Goal: Transaction & Acquisition: Purchase product/service

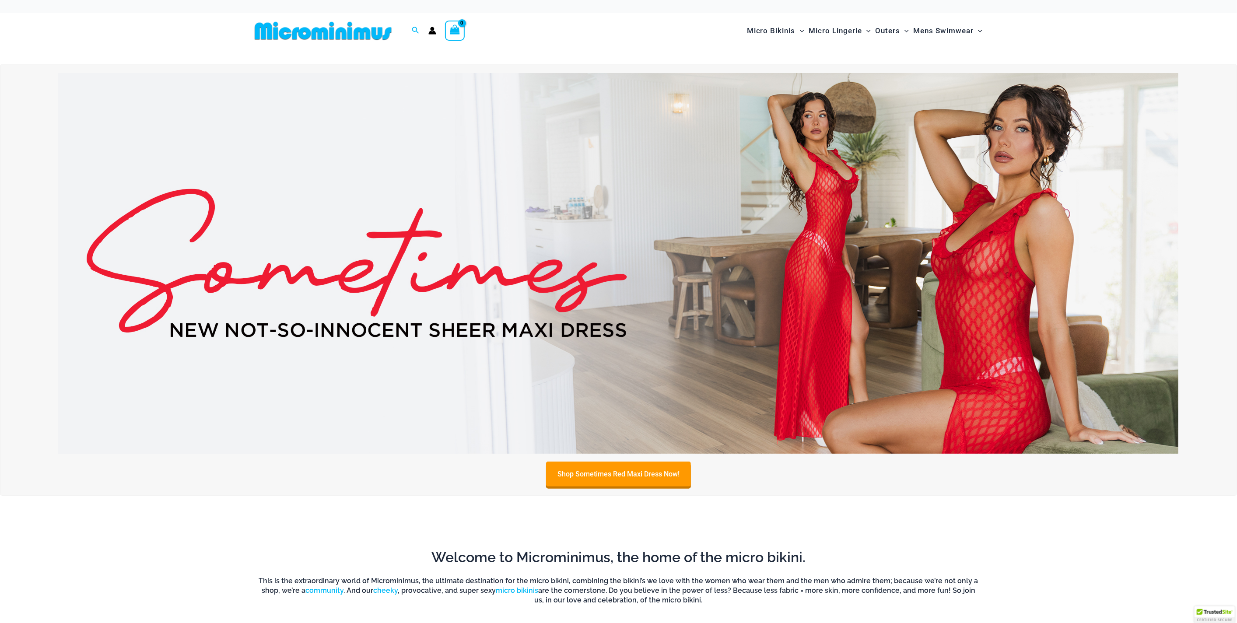
click at [786, 197] on img at bounding box center [618, 263] width 1120 height 381
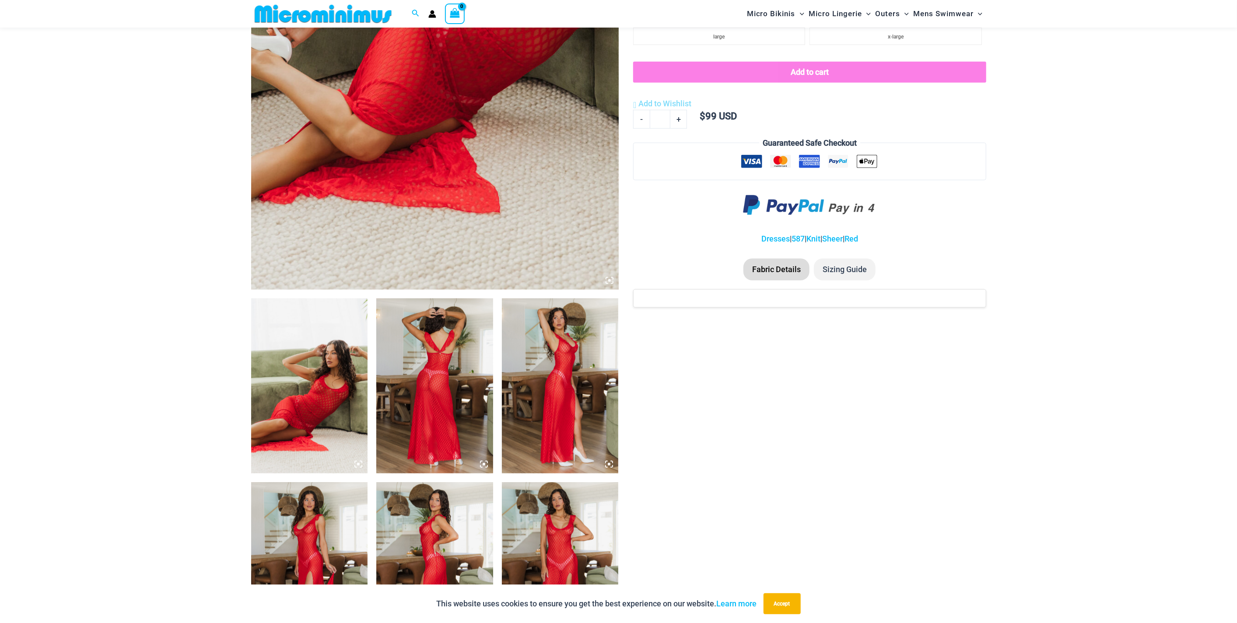
scroll to position [430, 0]
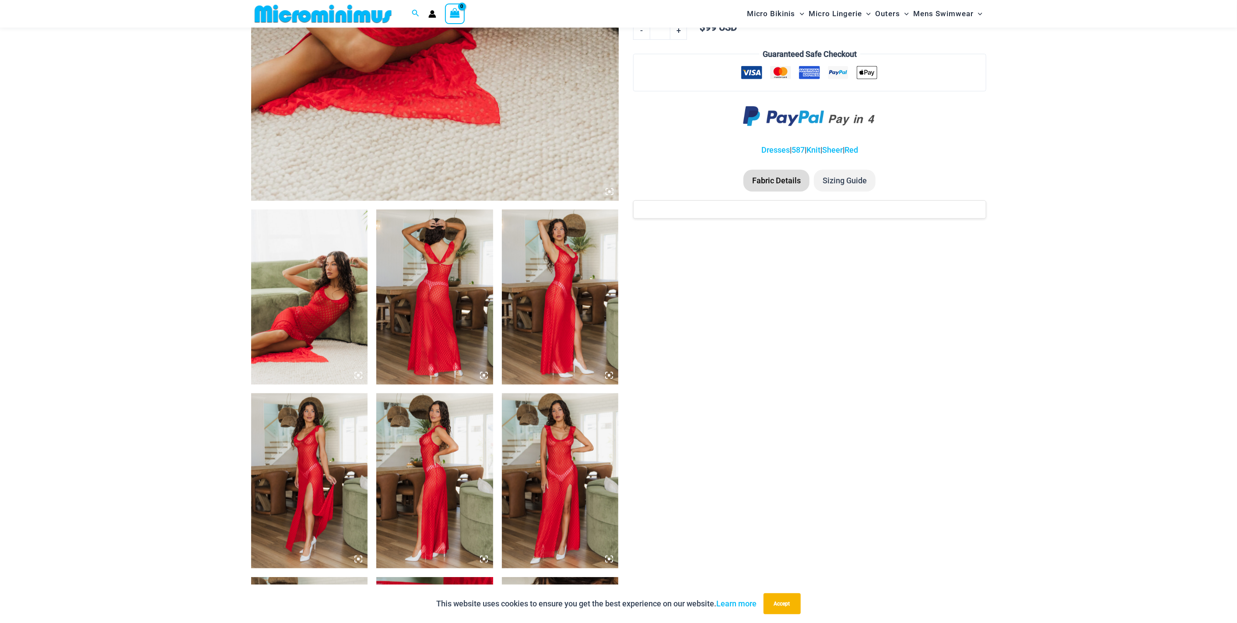
click at [342, 271] on img at bounding box center [309, 297] width 117 height 175
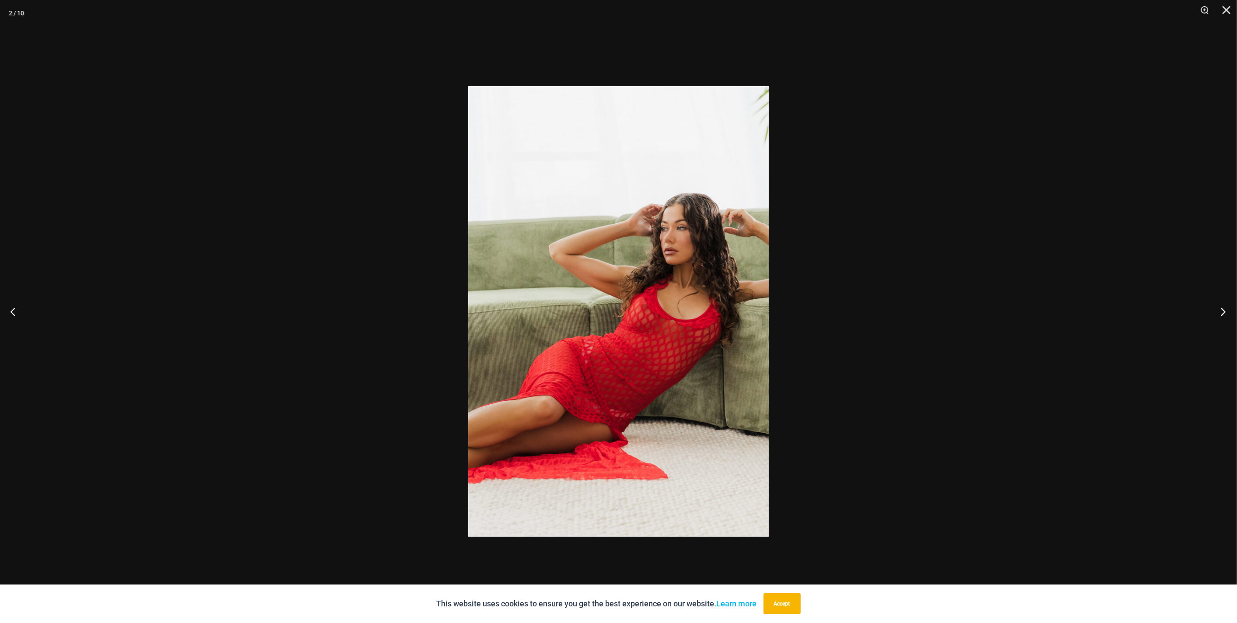
click at [1225, 308] on button "Next" at bounding box center [1220, 312] width 33 height 44
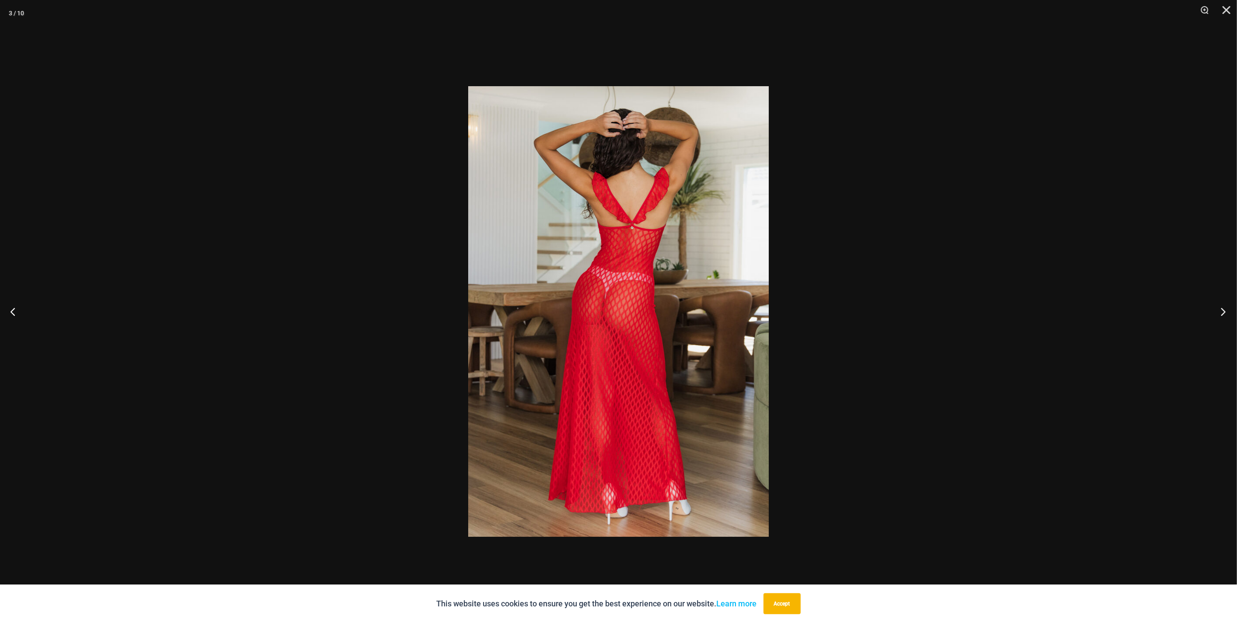
click at [1225, 308] on button "Next" at bounding box center [1220, 312] width 33 height 44
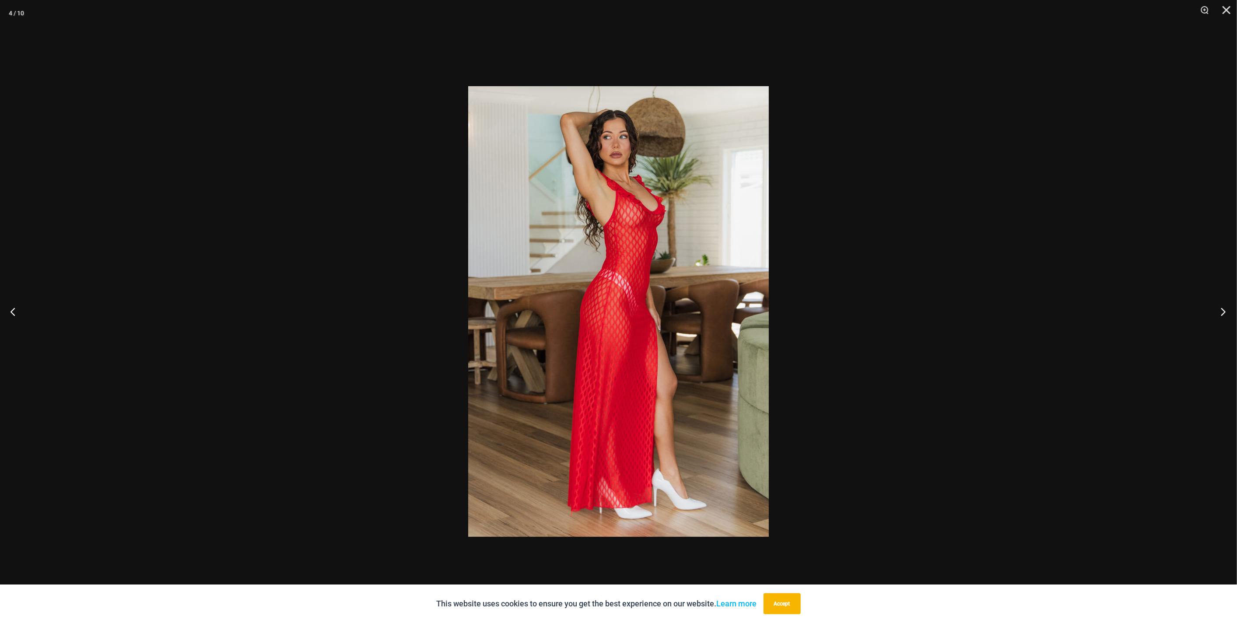
click at [1225, 308] on button "Next" at bounding box center [1220, 312] width 33 height 44
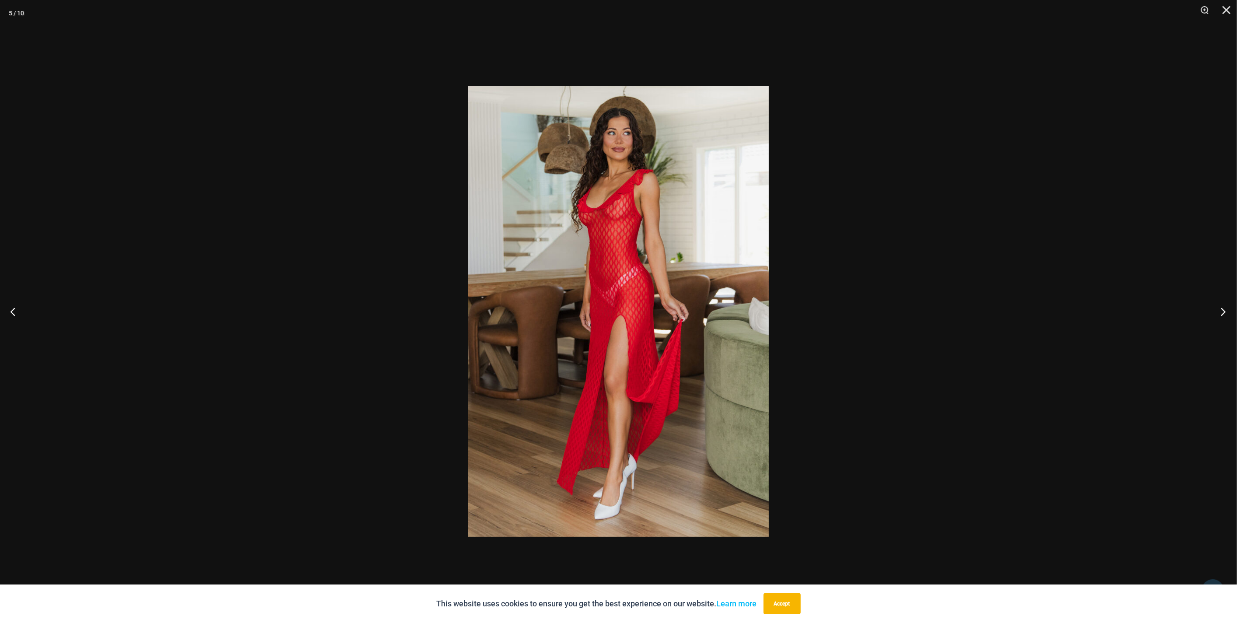
click at [1225, 308] on button "Next" at bounding box center [1220, 312] width 33 height 44
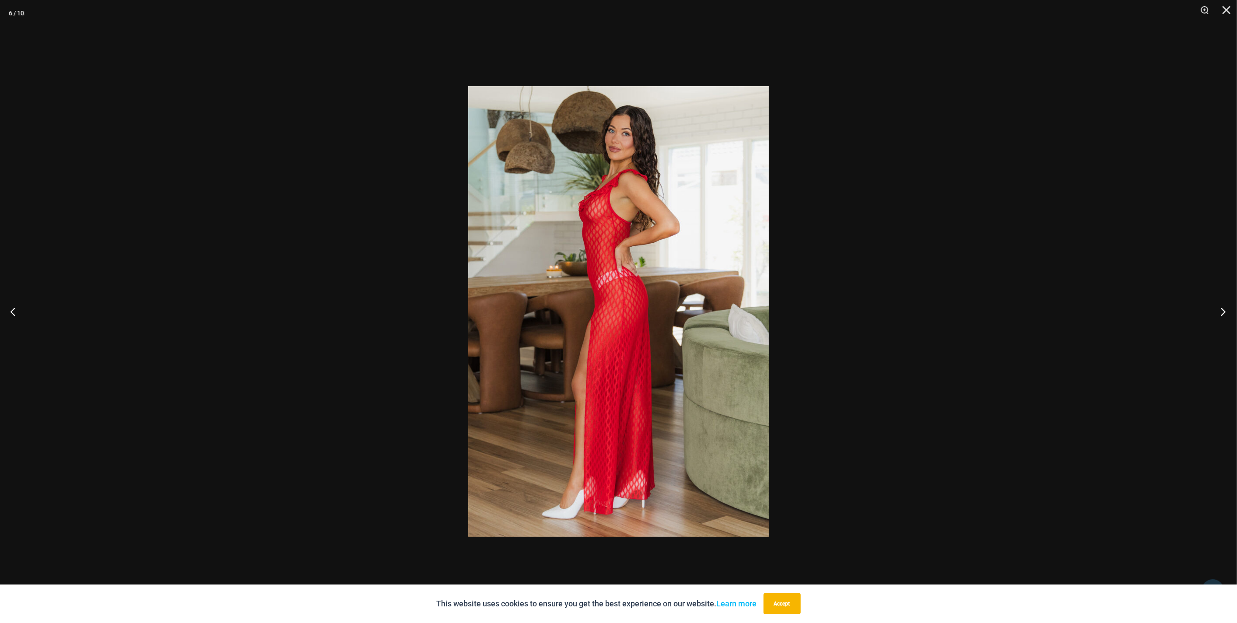
click at [1225, 308] on button "Next" at bounding box center [1220, 312] width 33 height 44
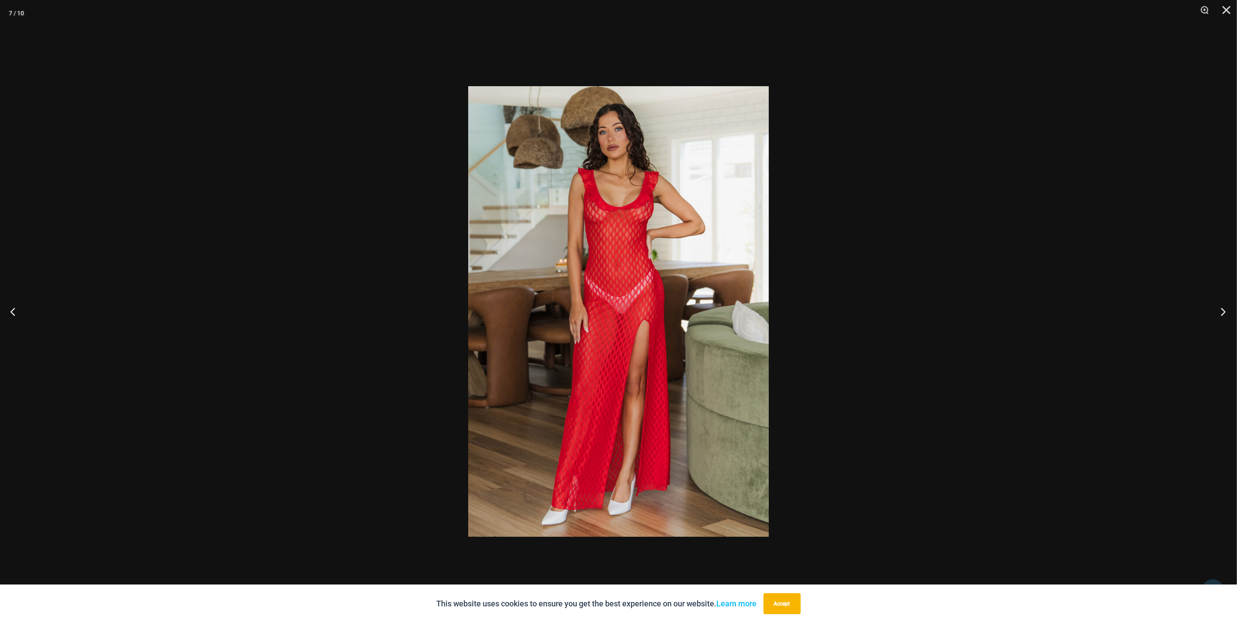
click at [1224, 309] on button "Next" at bounding box center [1220, 312] width 33 height 44
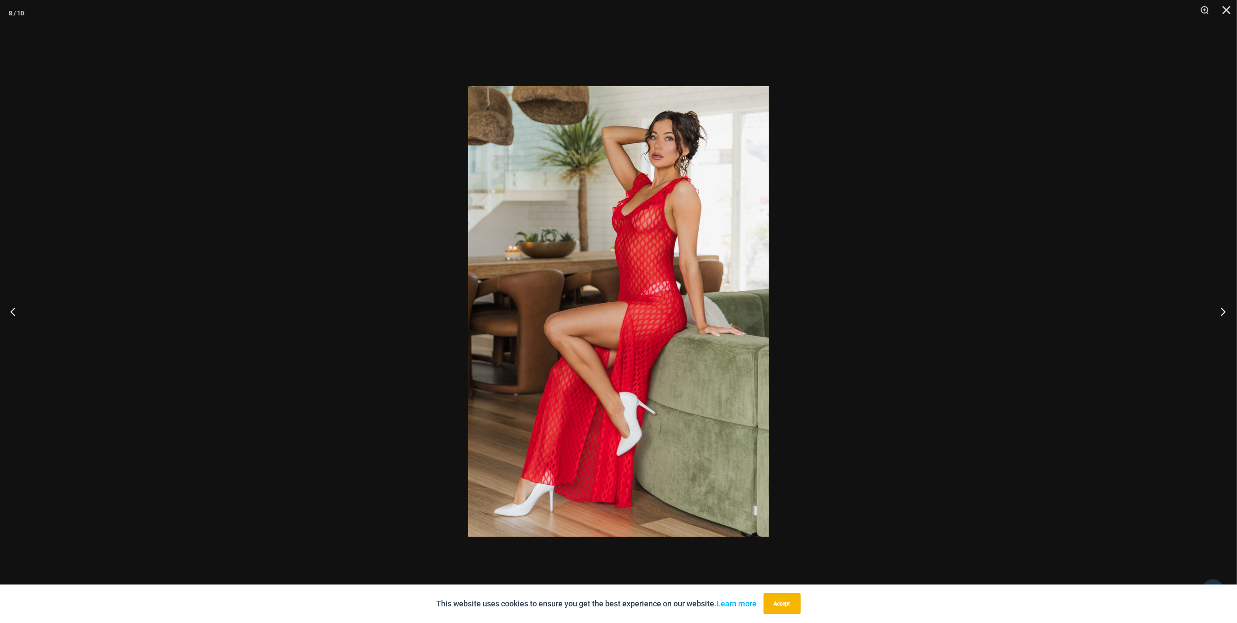
click at [1224, 309] on button "Next" at bounding box center [1220, 312] width 33 height 44
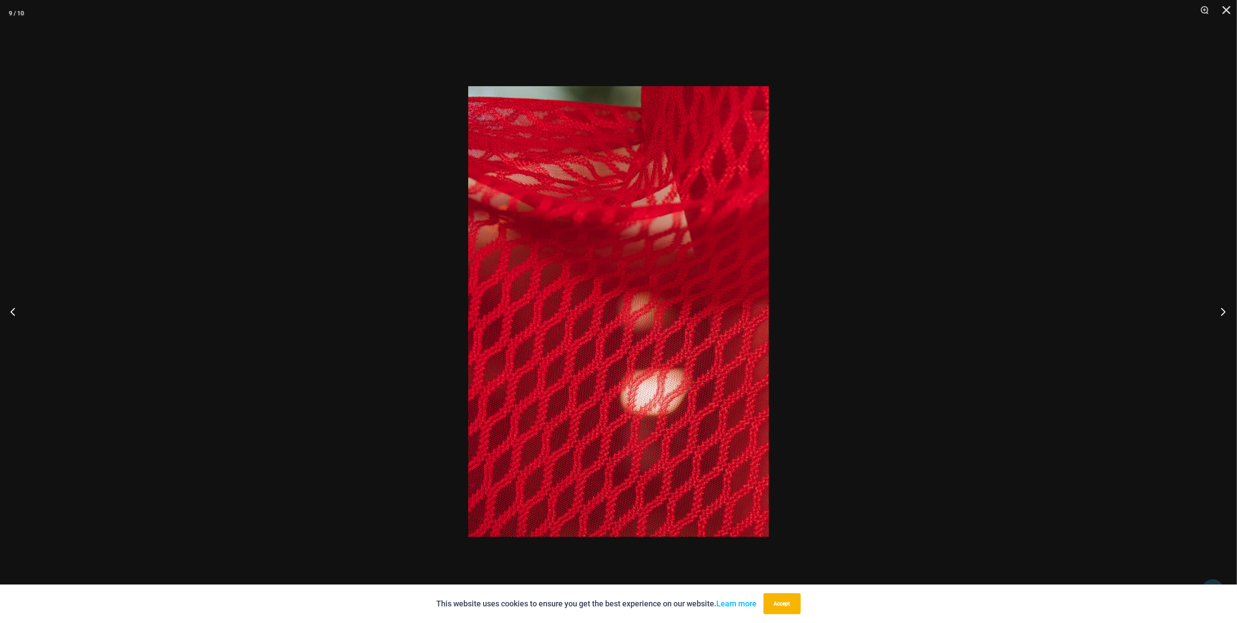
click at [1224, 309] on button "Next" at bounding box center [1220, 312] width 33 height 44
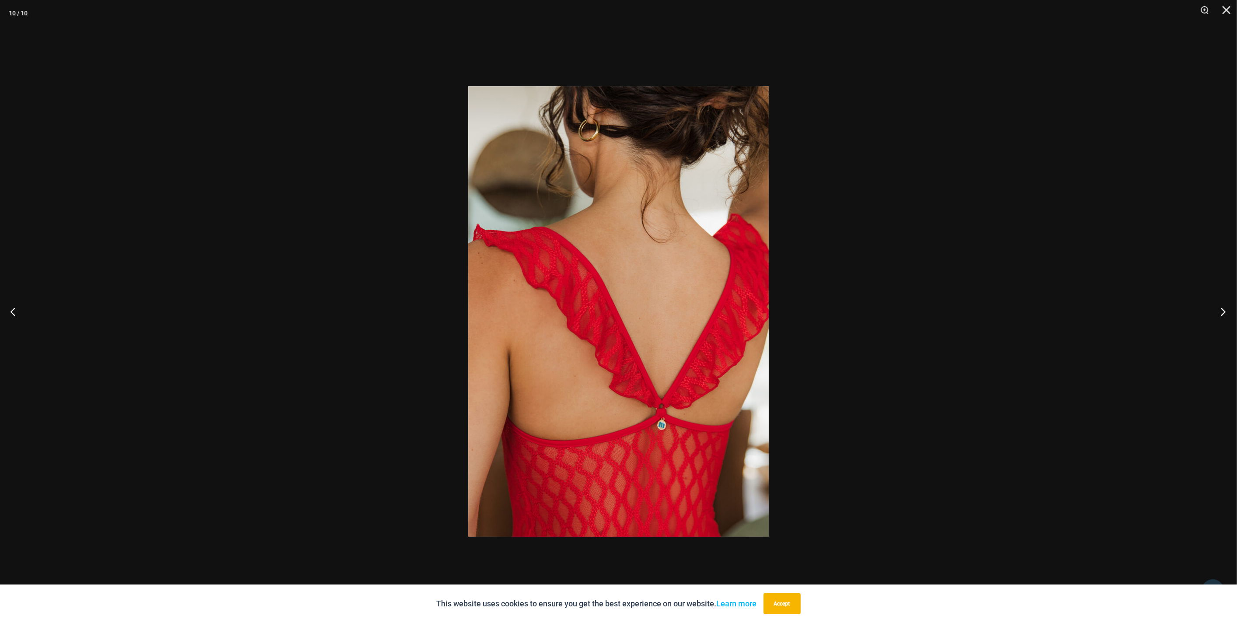
click at [1223, 309] on button "Next" at bounding box center [1220, 312] width 33 height 44
